Goal: Task Accomplishment & Management: Manage account settings

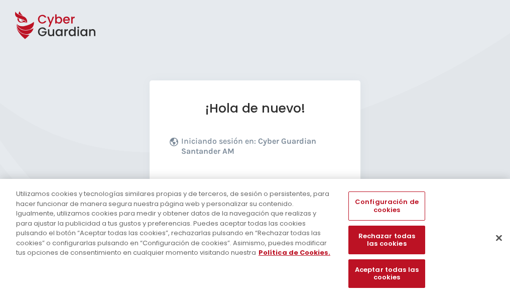
scroll to position [123, 0]
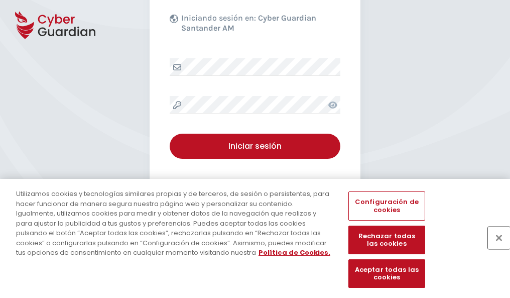
click at [494, 248] on button "Cerrar" at bounding box center [499, 237] width 22 height 22
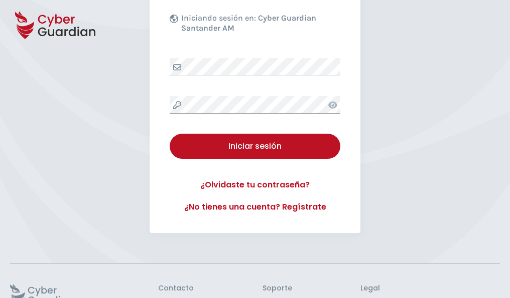
scroll to position [195, 0]
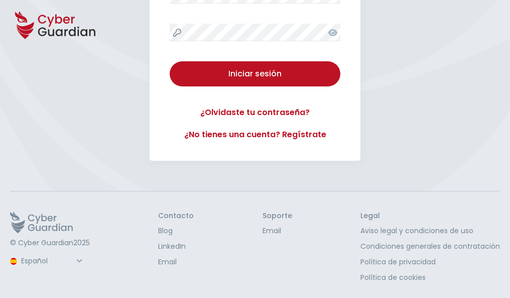
click at [170, 61] on button "Iniciar sesión" at bounding box center [255, 73] width 171 height 25
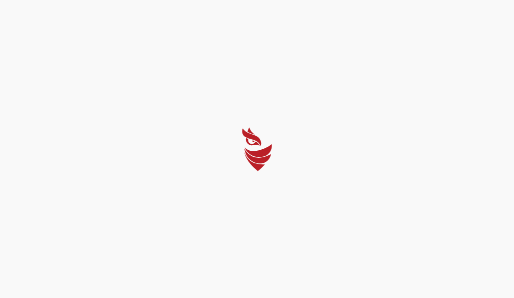
select select "Português (BR)"
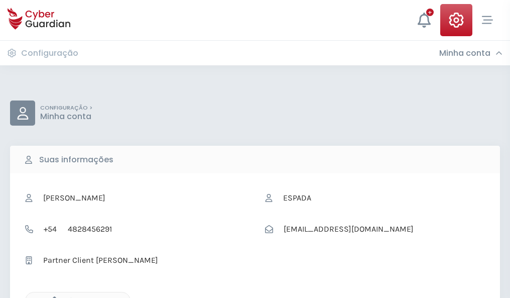
click at [52, 297] on icon "button" at bounding box center [52, 300] width 9 height 9
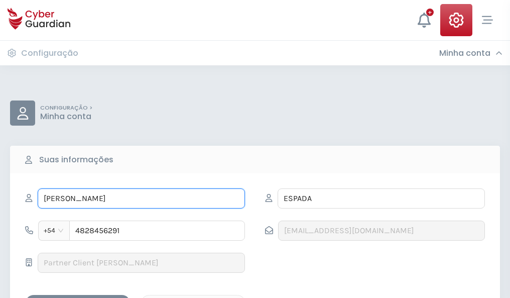
click at [141, 198] on input "GISELA" at bounding box center [141, 198] width 207 height 20
type input "G"
type input "Raquel"
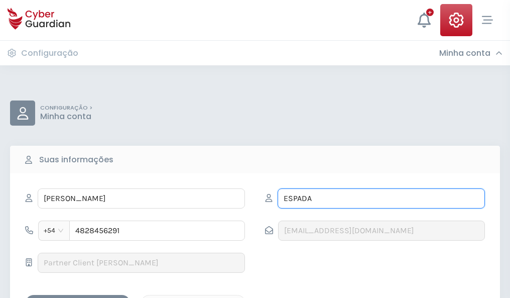
click at [381, 198] on input "ESPADA" at bounding box center [381, 198] width 207 height 20
type input "E"
type input "Alegre"
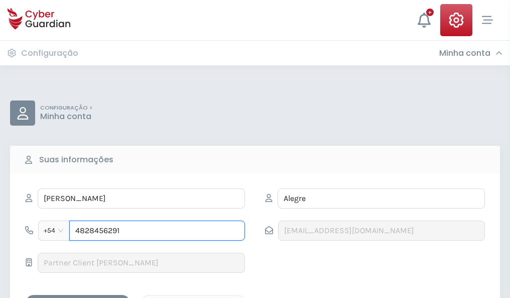
click at [157, 230] on input "4828456291" at bounding box center [157, 230] width 176 height 20
type input "4"
type input "4873329752"
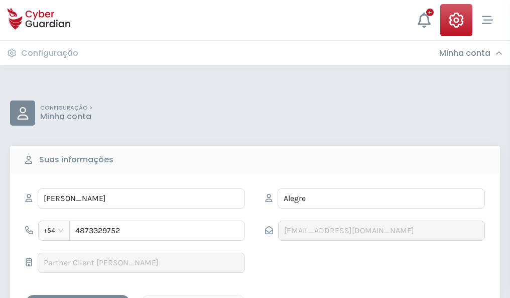
click at [78, 297] on div "Salvar alterações" at bounding box center [78, 303] width 90 height 13
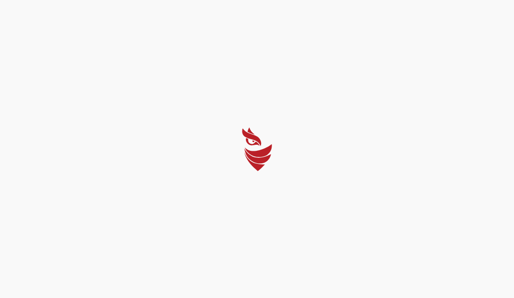
select select "Português (BR)"
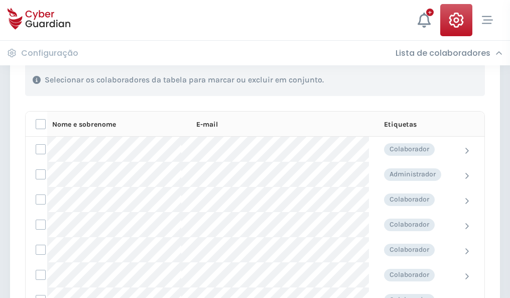
scroll to position [430, 0]
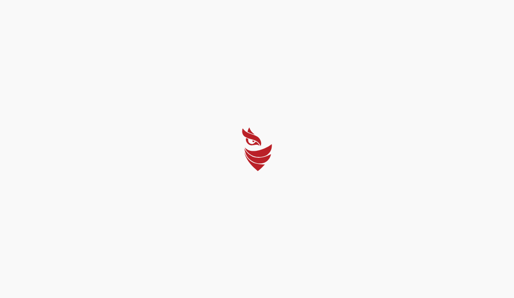
select select "Português (BR)"
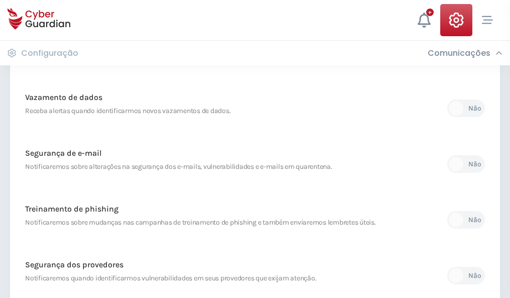
scroll to position [528, 0]
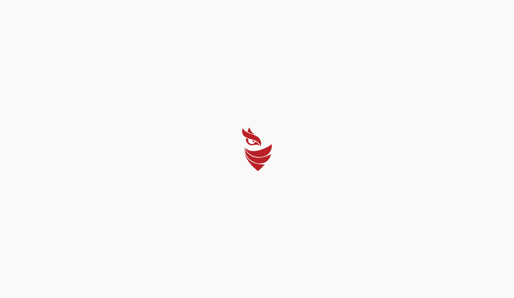
select select "Português (BR)"
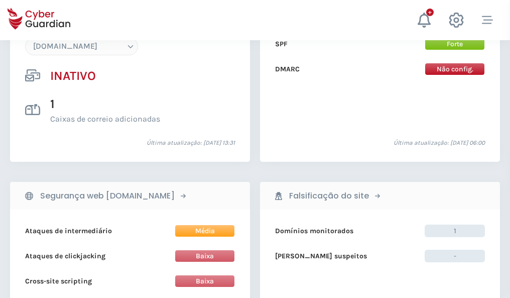
scroll to position [944, 0]
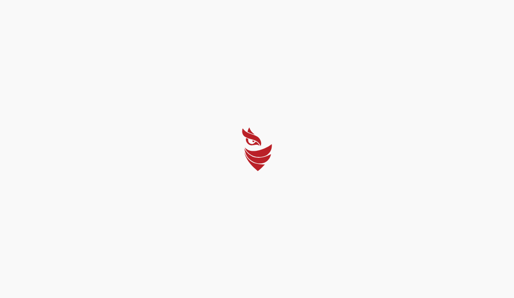
select select "Português (BR)"
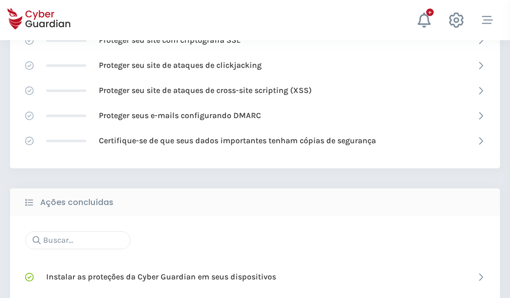
scroll to position [668, 0]
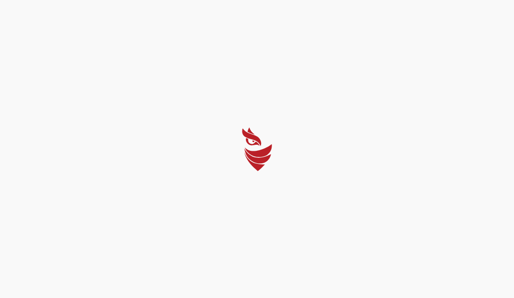
select select "Português (BR)"
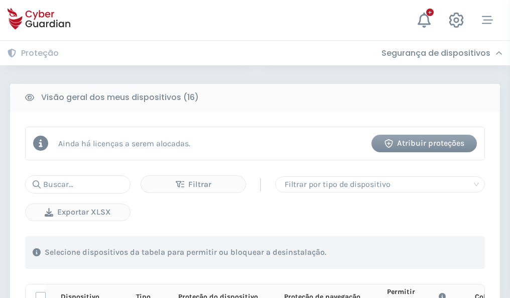
scroll to position [887, 0]
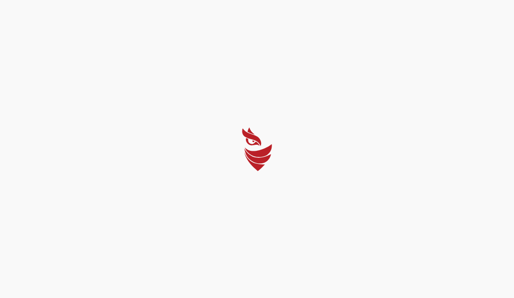
select select "Português (BR)"
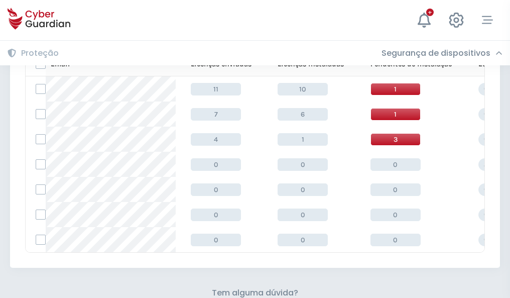
scroll to position [441, 0]
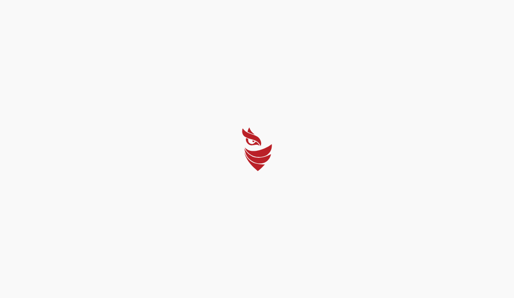
select select "Português (BR)"
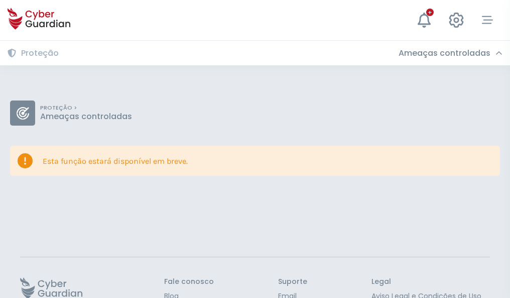
scroll to position [65, 0]
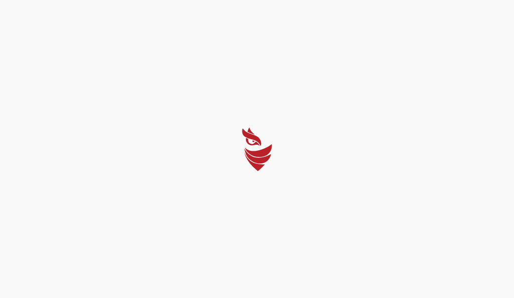
select select "Português (BR)"
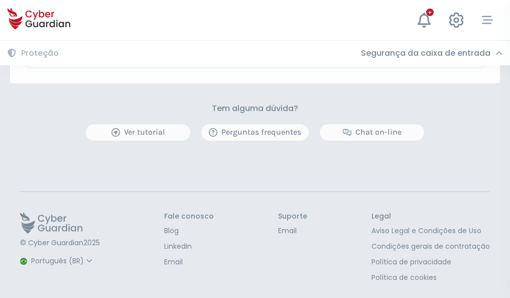
scroll to position [590, 0]
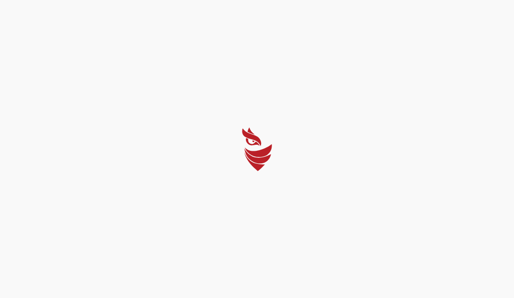
select select "Português (BR)"
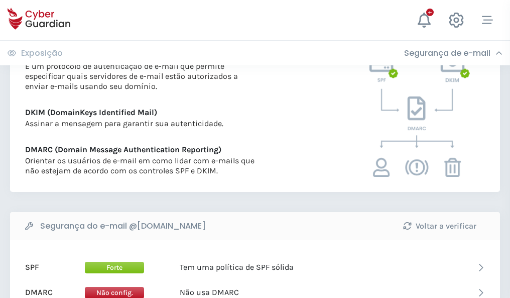
scroll to position [541, 0]
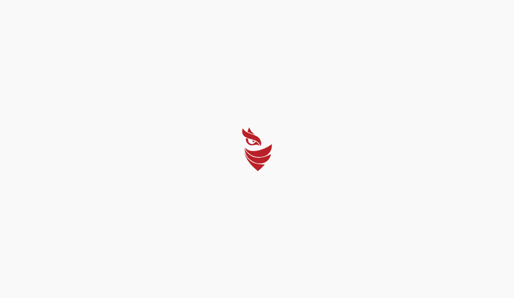
select select "Português (BR)"
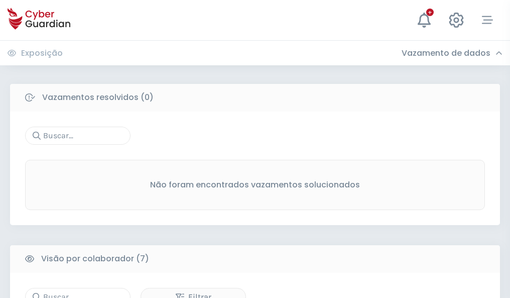
scroll to position [830, 0]
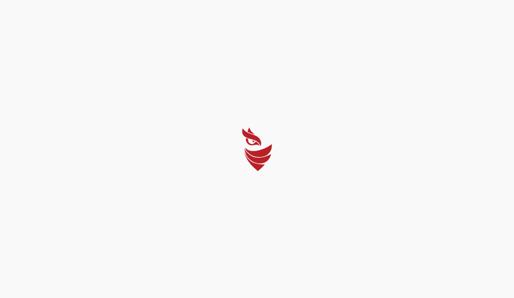
select select "Português (BR)"
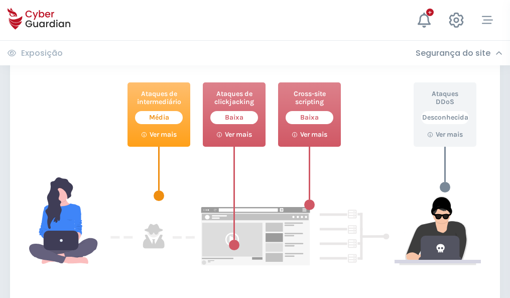
scroll to position [547, 0]
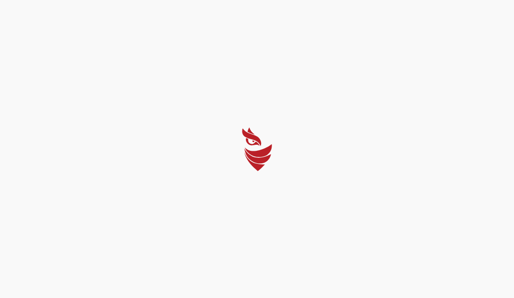
select select "Português (BR)"
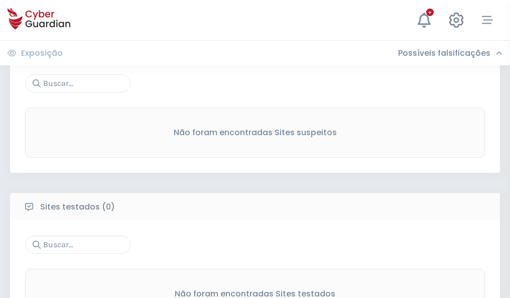
scroll to position [525, 0]
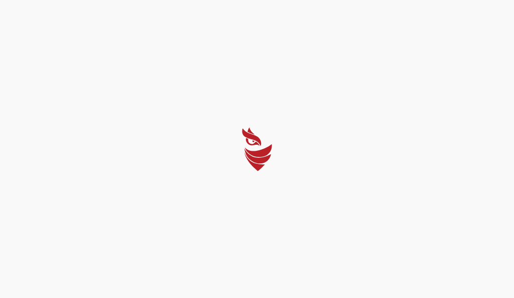
select select "Português (BR)"
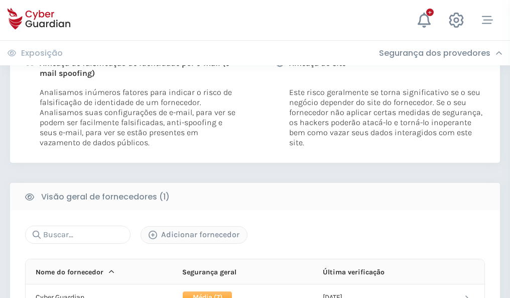
scroll to position [511, 0]
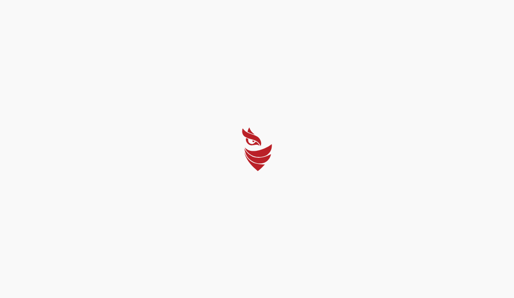
select select "Português (BR)"
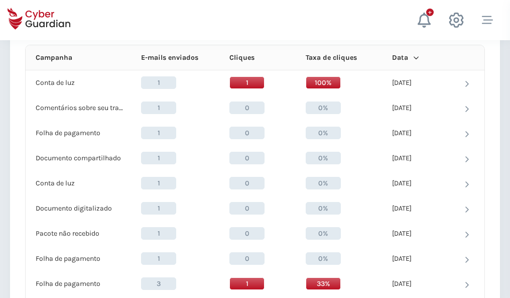
scroll to position [900, 0]
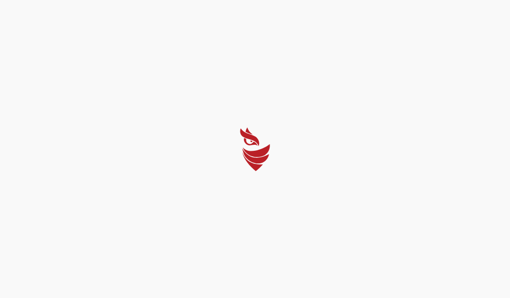
select select "Português (BR)"
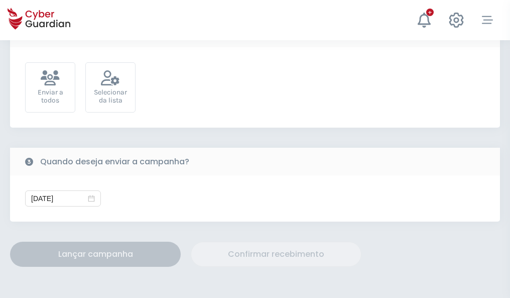
scroll to position [367, 0]
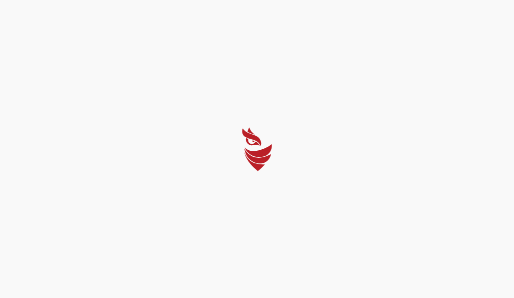
select select "Português (BR)"
